Goal: Find specific page/section: Find specific page/section

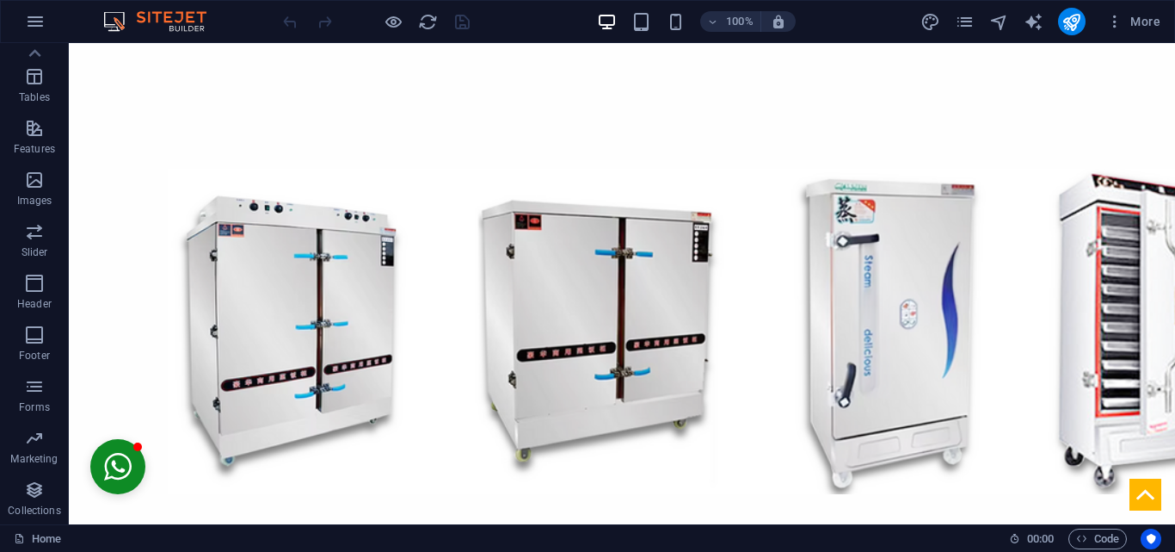
scroll to position [524, 0]
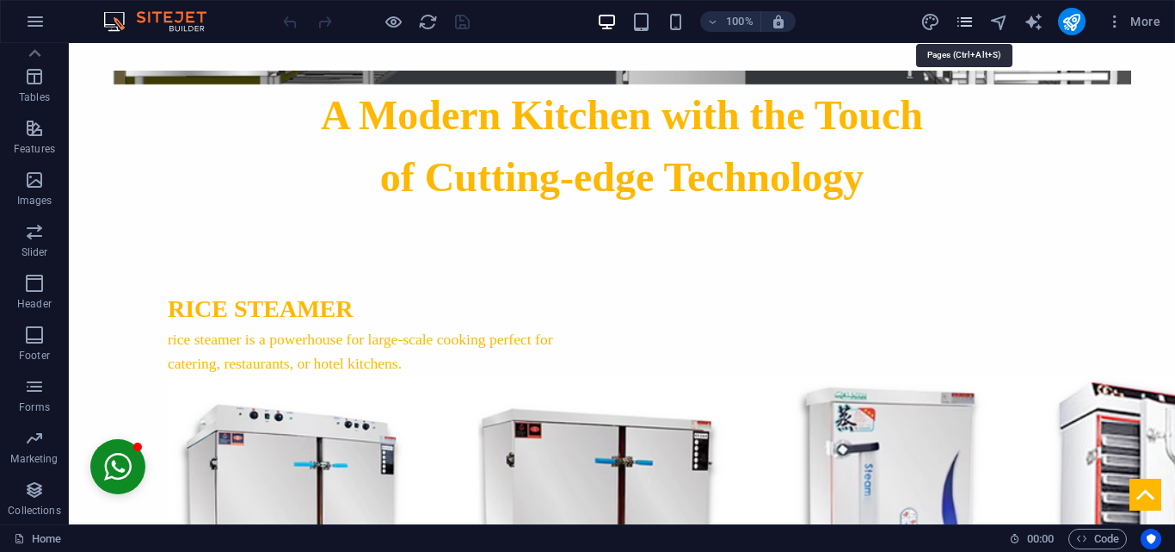
click at [966, 27] on icon "pages" at bounding box center [965, 22] width 20 height 20
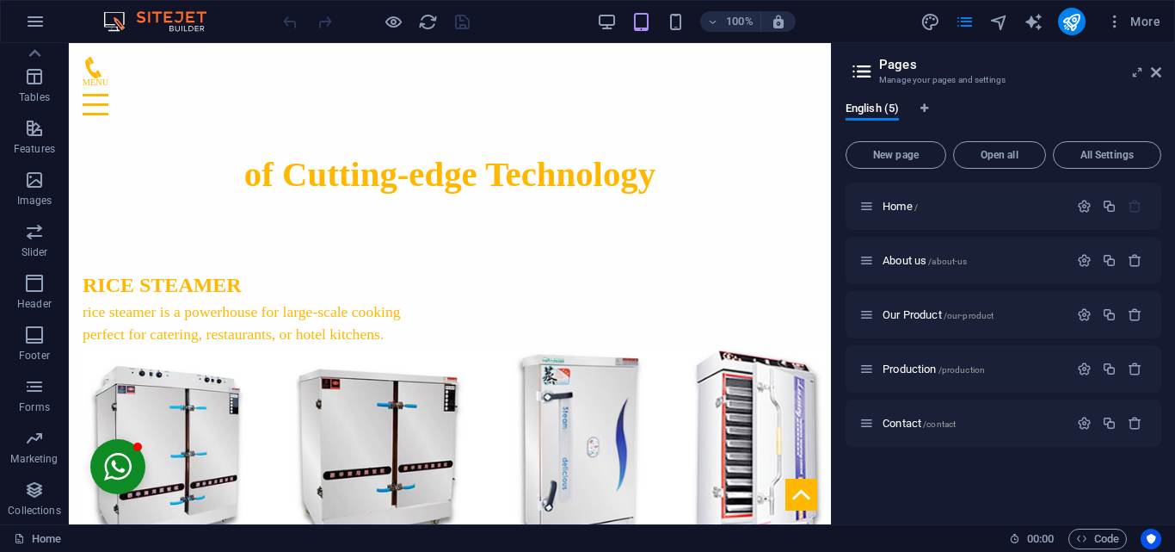
scroll to position [577, 0]
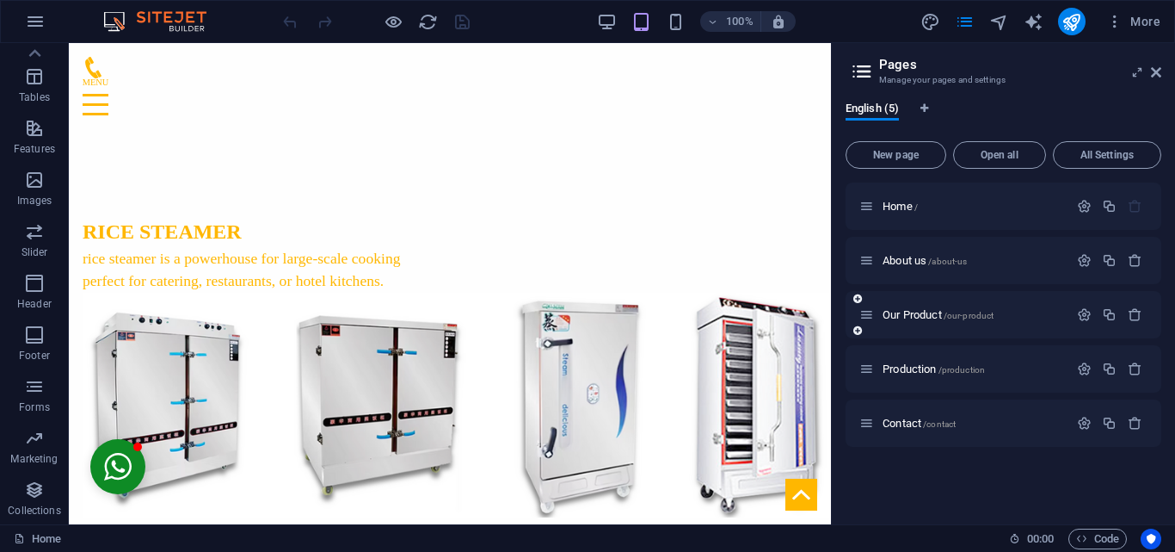
click at [910, 322] on div "Our Product /our-product" at bounding box center [964, 315] width 209 height 20
click at [924, 304] on div "Our Product /our-product" at bounding box center [1004, 314] width 316 height 47
click at [903, 312] on span "Our Product /our-product" at bounding box center [938, 314] width 111 height 13
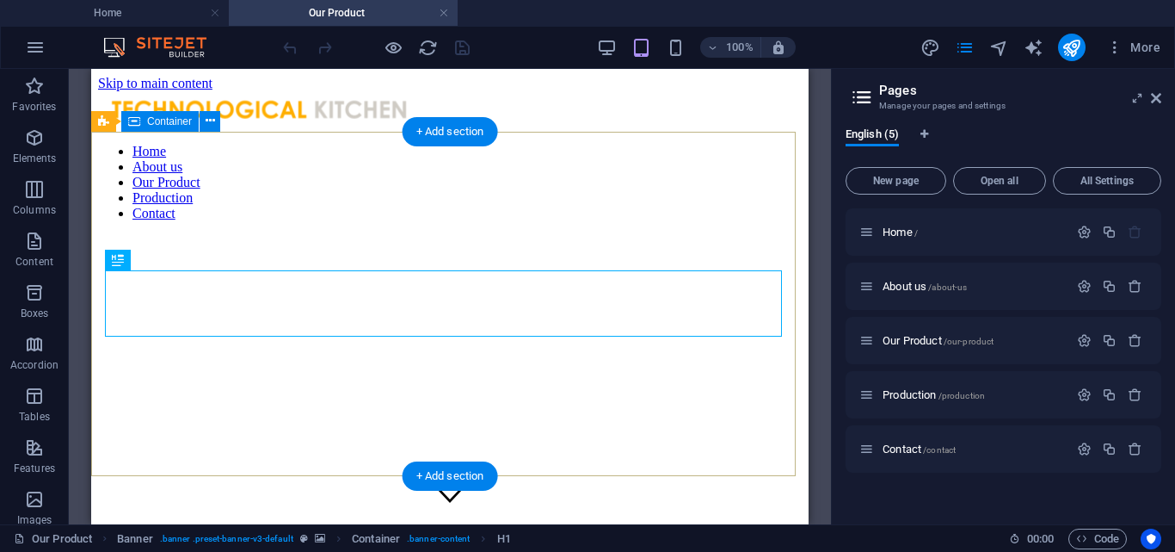
scroll to position [0, 0]
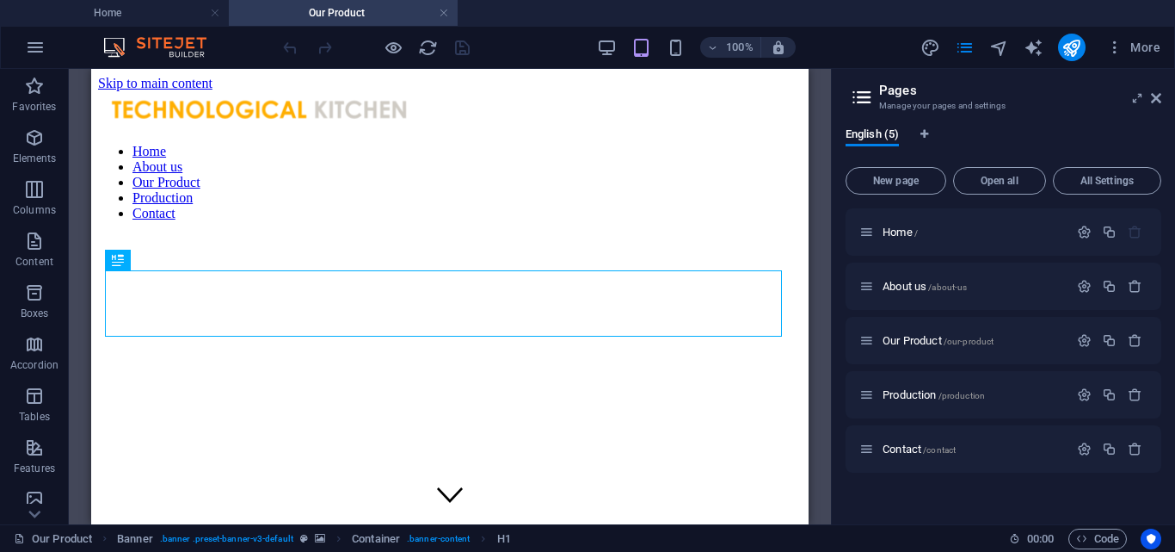
click at [737, 551] on div "Our Product Banner . banner .preset-banner-v3-default Container . banner-conten…" at bounding box center [587, 538] width 1175 height 28
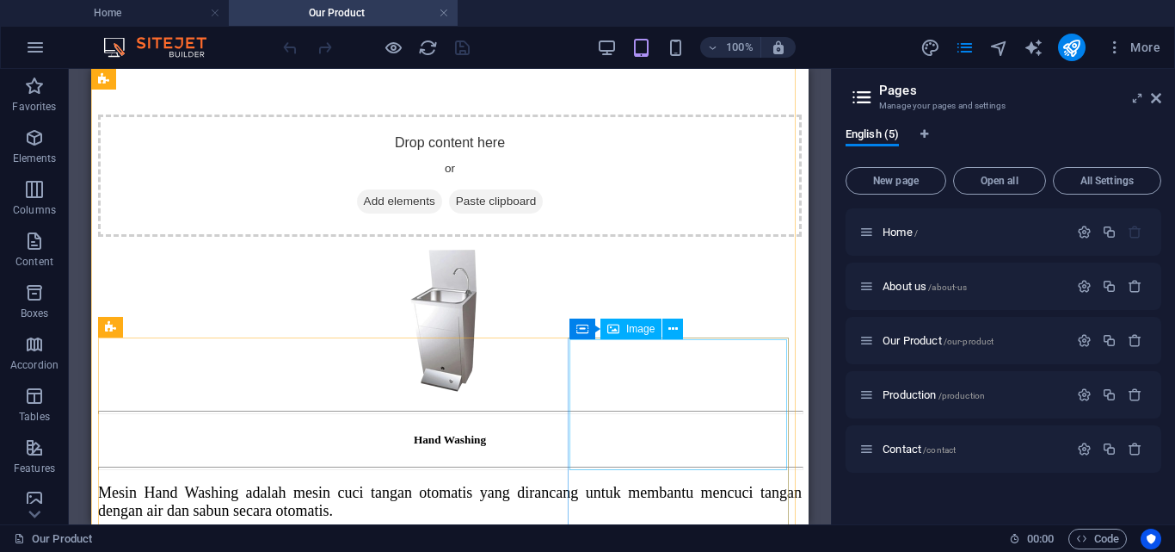
scroll to position [1690, 0]
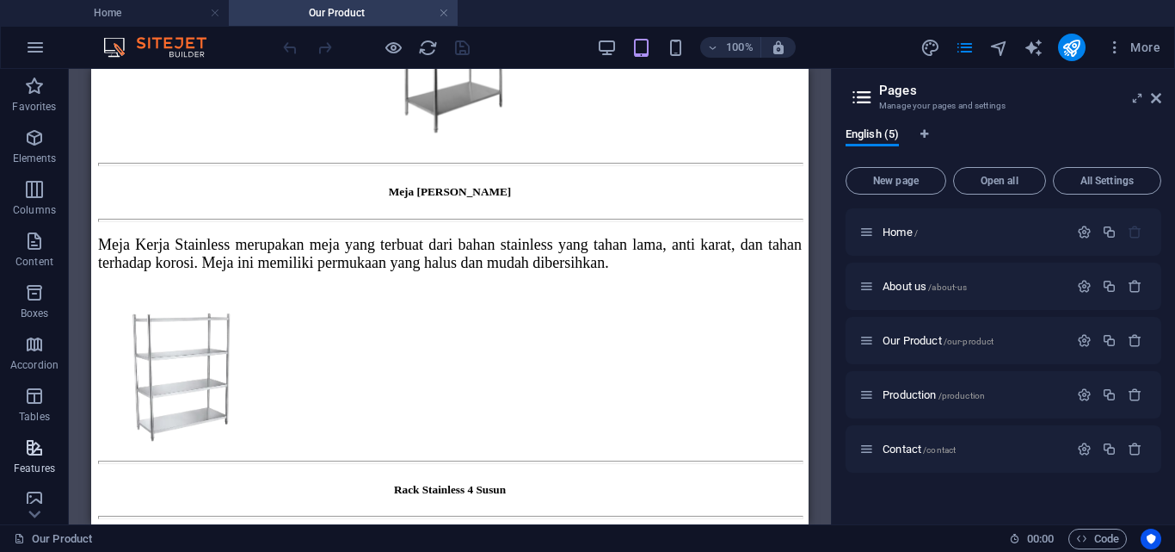
click at [45, 447] on icon "button" at bounding box center [34, 447] width 21 height 21
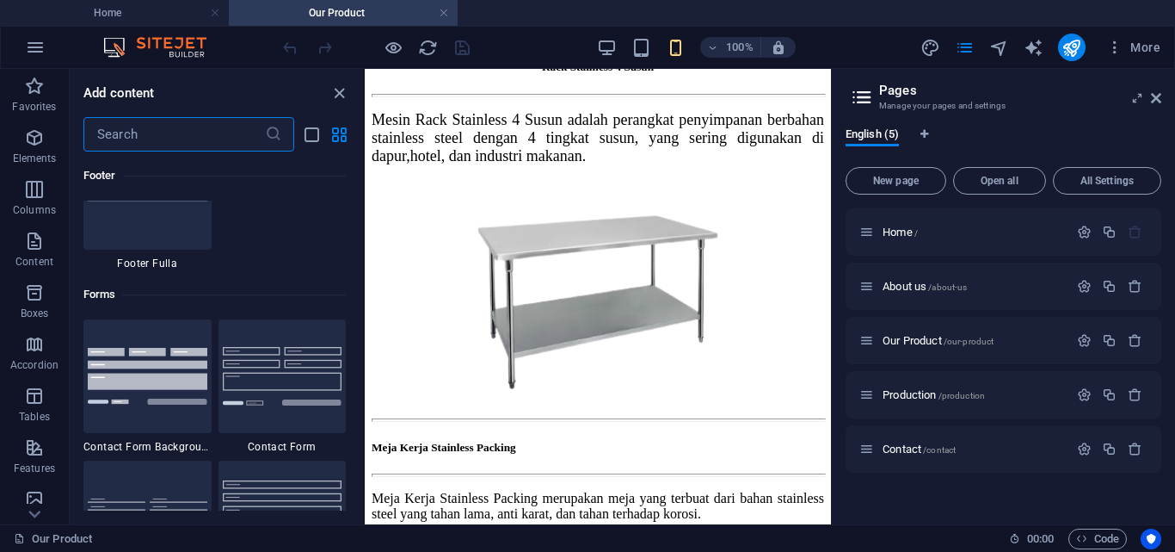
scroll to position [13592, 0]
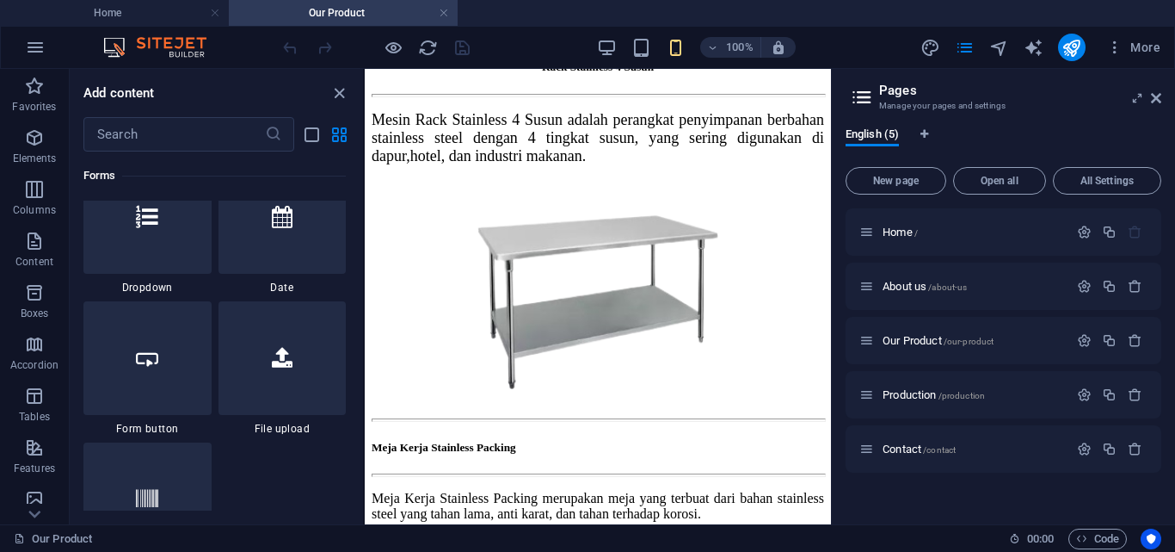
click at [800, 534] on div "Our Product" at bounding box center [505, 538] width 982 height 21
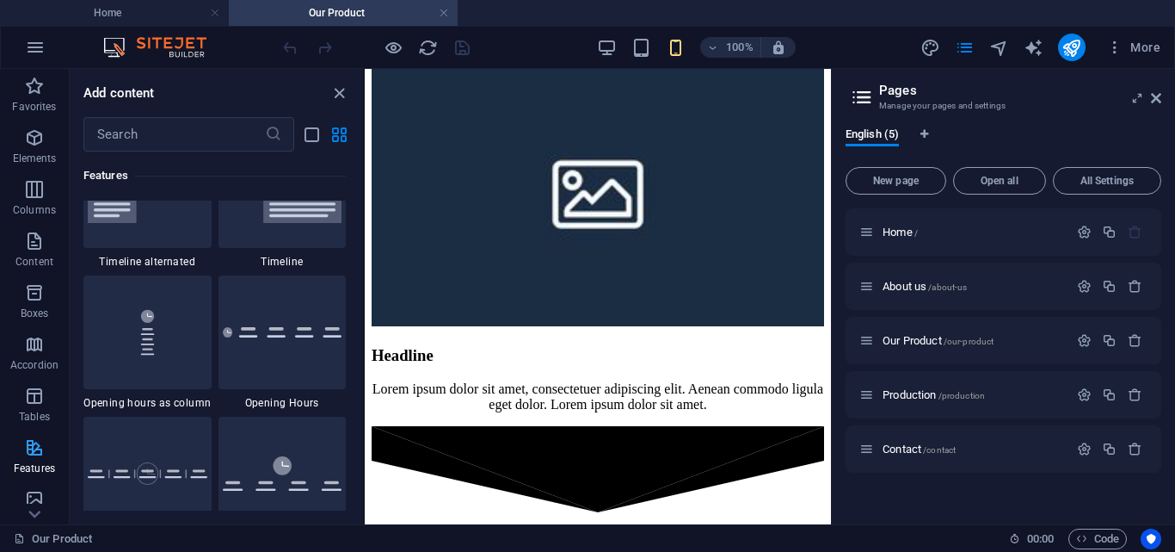
scroll to position [319, 0]
click at [28, 406] on p "Forms" at bounding box center [34, 407] width 31 height 14
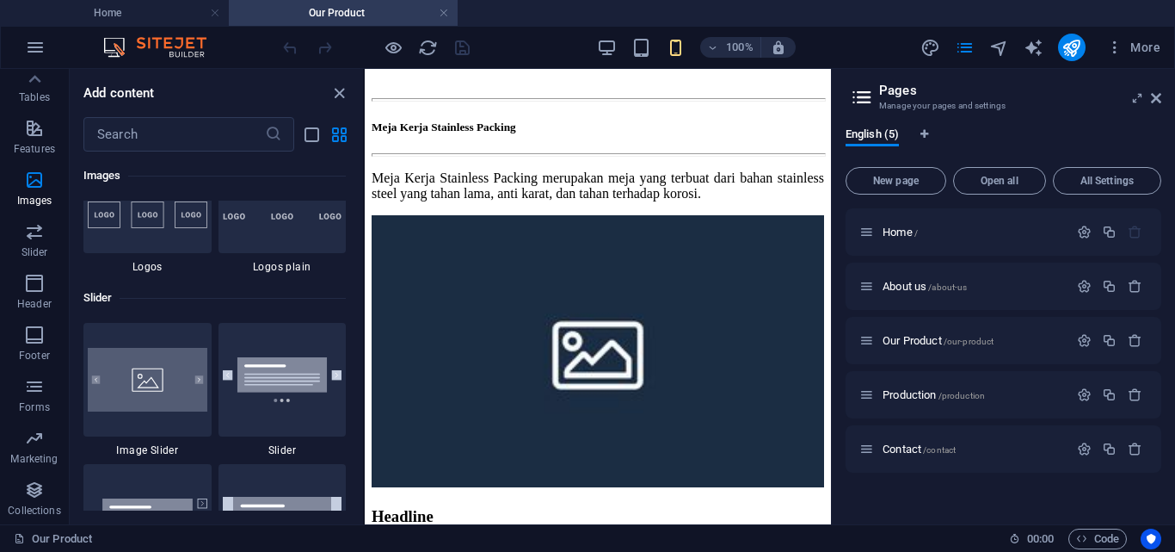
scroll to position [1993, 0]
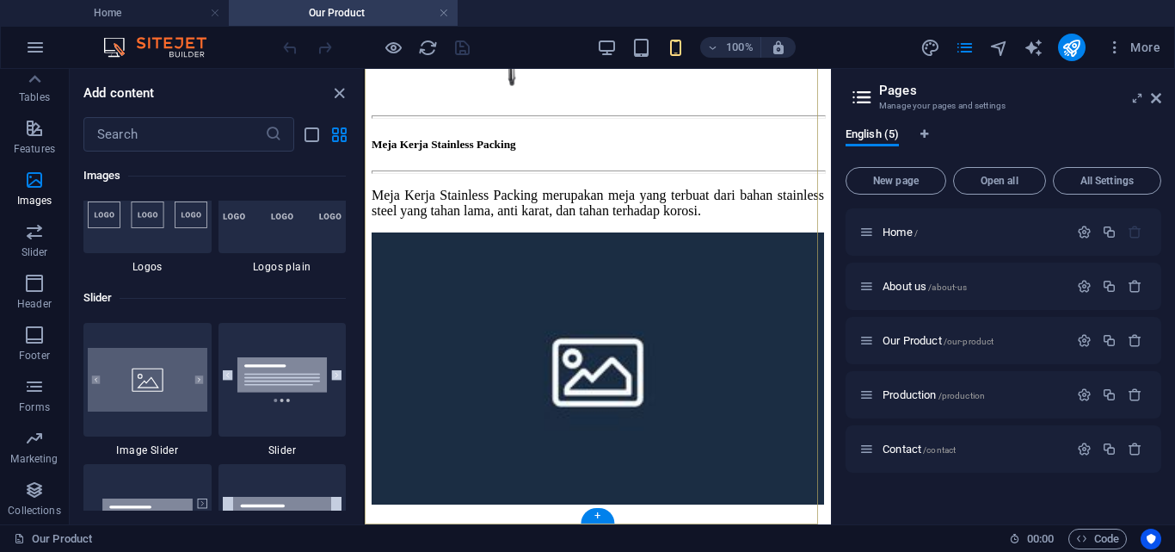
scroll to position [2480, 0]
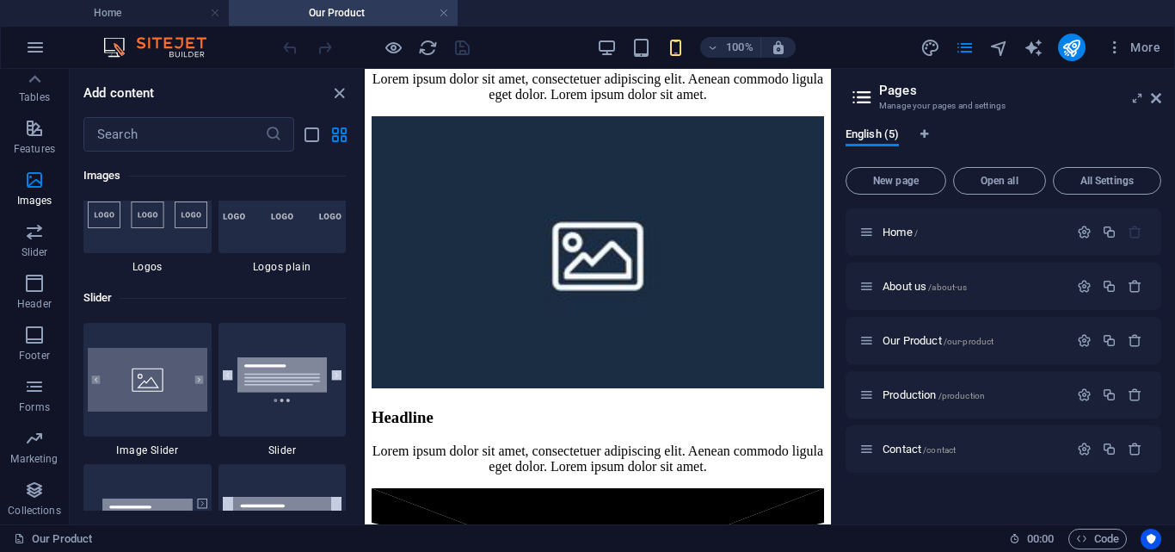
click at [766, 533] on div "Our Product" at bounding box center [505, 538] width 982 height 21
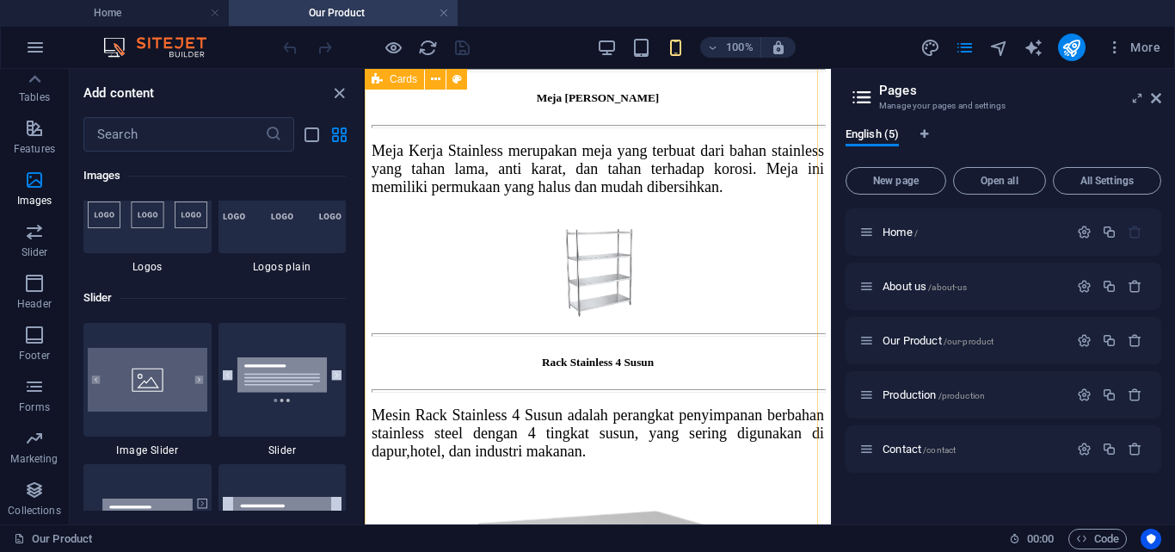
scroll to position [2542, 0]
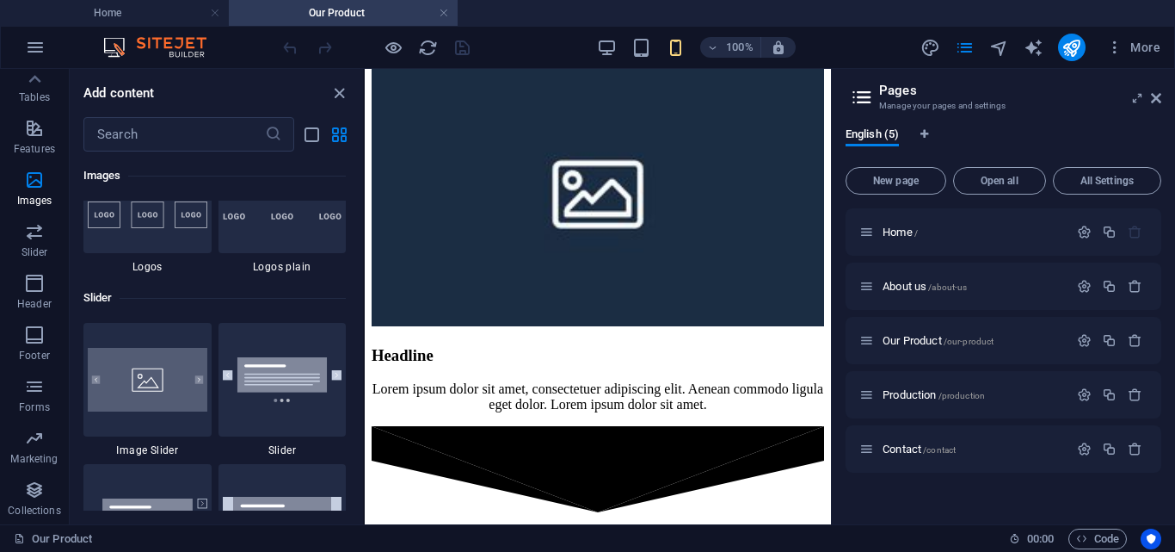
click at [725, 538] on div "Our Product" at bounding box center [505, 538] width 982 height 21
click at [791, 535] on div "Our Product" at bounding box center [505, 538] width 982 height 21
click at [787, 541] on div "Our Product" at bounding box center [505, 538] width 982 height 21
click at [725, 533] on div "Our Product" at bounding box center [505, 538] width 982 height 21
drag, startPoint x: 742, startPoint y: 526, endPoint x: 251, endPoint y: 315, distance: 533.9
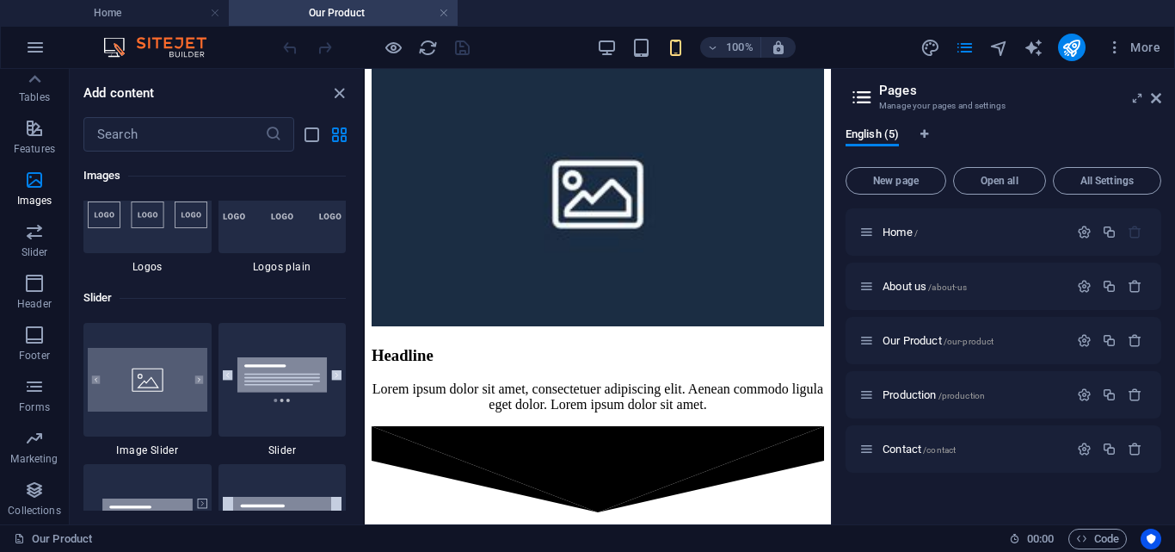
click at [742, 526] on div "Our Product 00 : 00 Code" at bounding box center [587, 538] width 1175 height 28
click at [730, 540] on div "Our Product" at bounding box center [505, 538] width 982 height 21
